Goal: Task Accomplishment & Management: Manage account settings

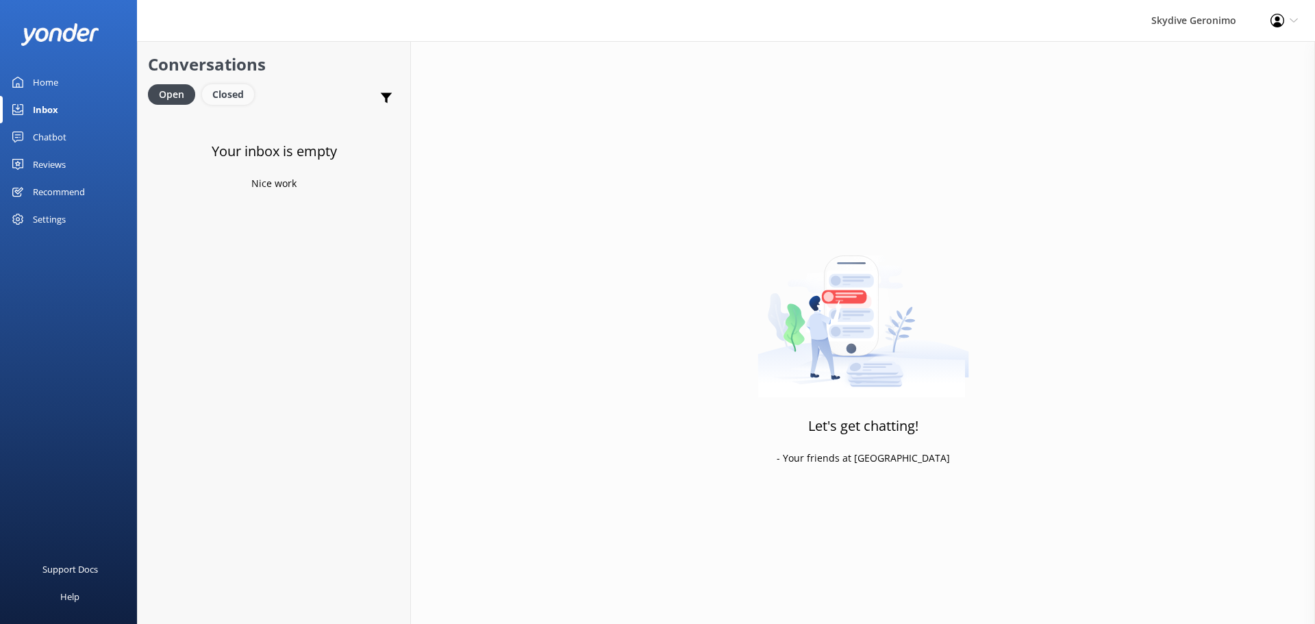
click at [243, 85] on div "Closed" at bounding box center [228, 94] width 52 height 21
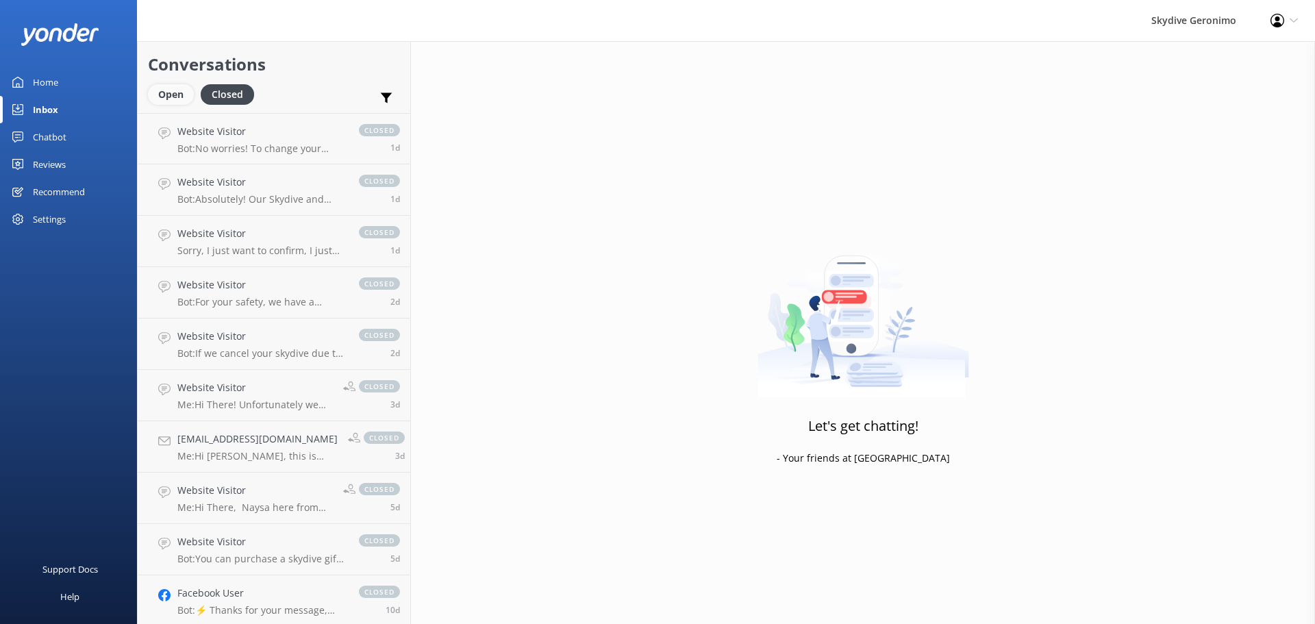
click at [175, 96] on div "Open" at bounding box center [171, 94] width 46 height 21
